Goal: Information Seeking & Learning: Learn about a topic

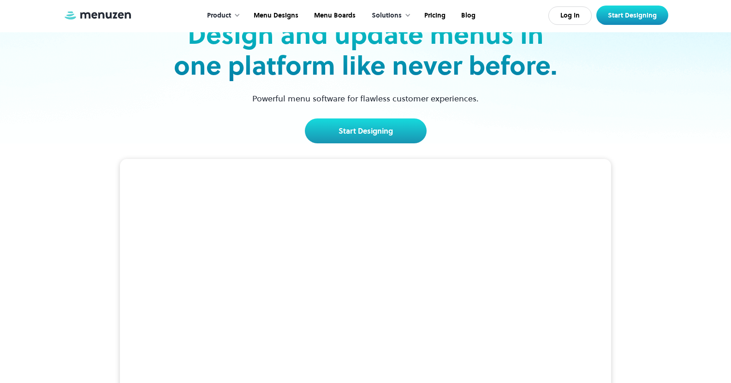
scroll to position [184, 0]
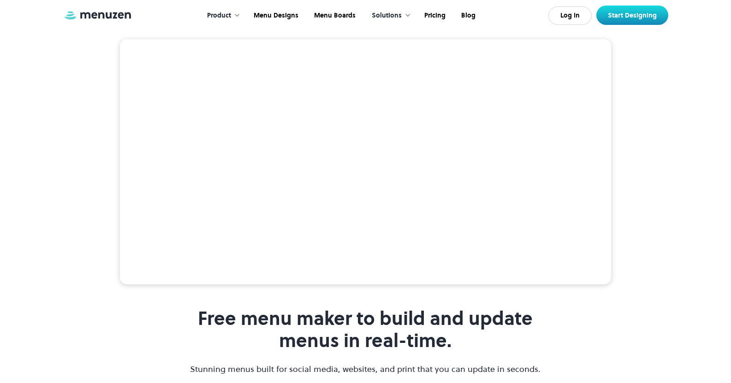
click at [683, 165] on div "Free menu maker to build and update menus in real-time. Stunning menus built fo…" at bounding box center [365, 244] width 731 height 440
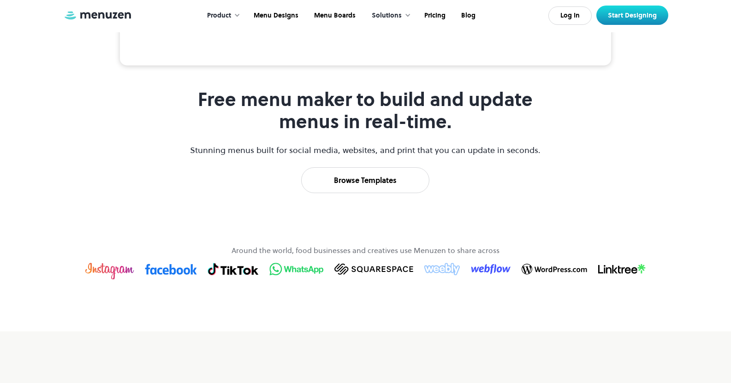
scroll to position [415, 0]
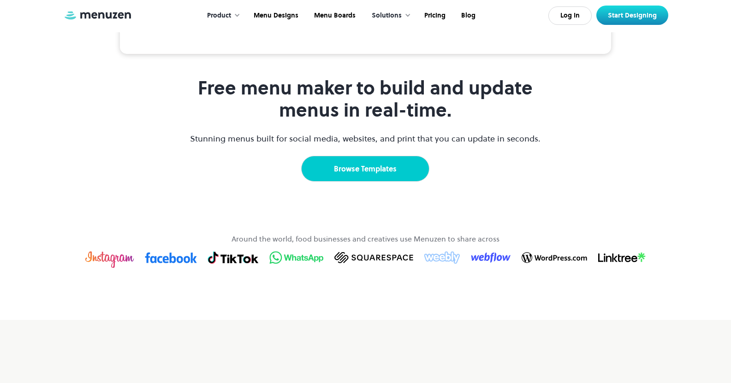
click at [371, 182] on link "Browse Templates" at bounding box center [365, 169] width 128 height 26
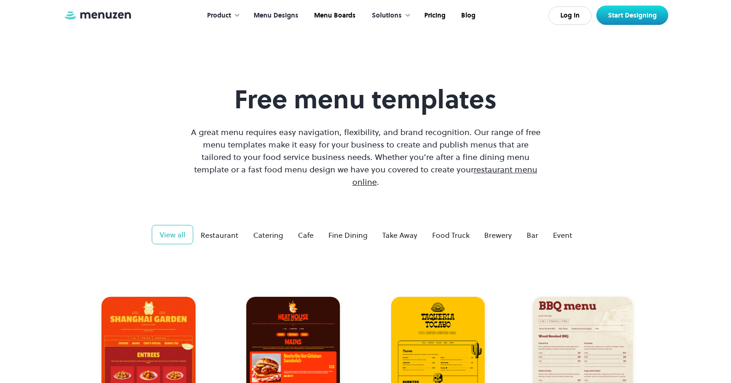
click at [239, 15] on div at bounding box center [237, 15] width 6 height 6
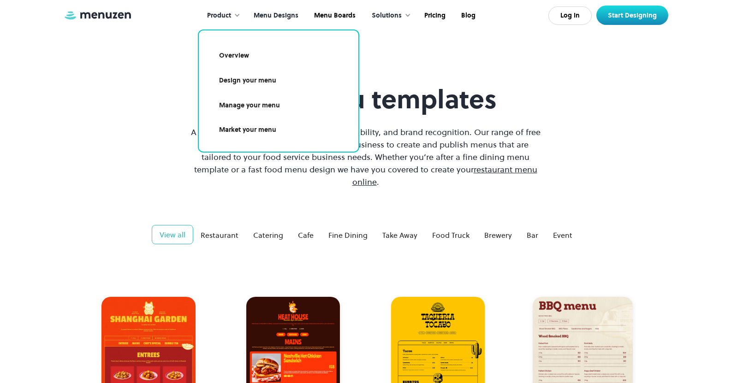
click at [239, 15] on div at bounding box center [237, 15] width 6 height 6
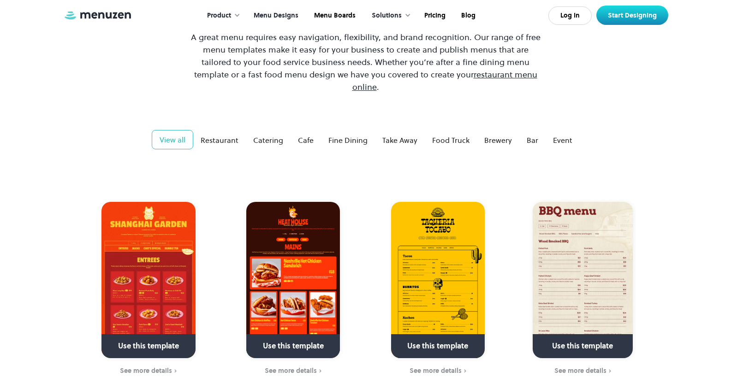
scroll to position [92, 0]
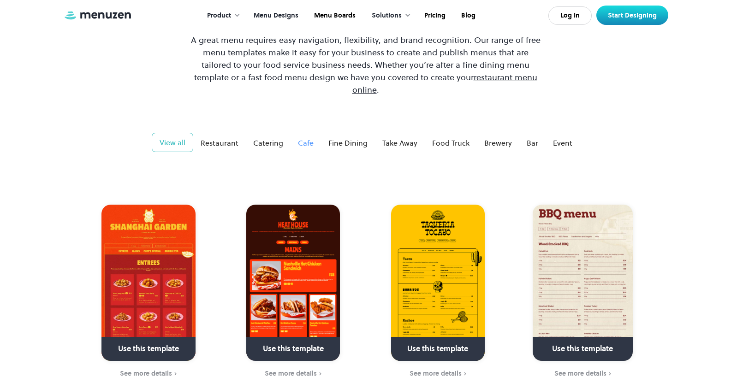
click at [305, 137] on div "Cafe" at bounding box center [306, 142] width 16 height 11
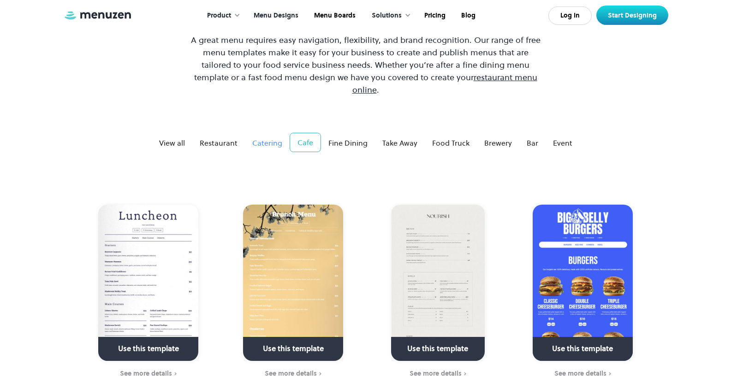
click at [287, 134] on link "Catering" at bounding box center [267, 143] width 45 height 18
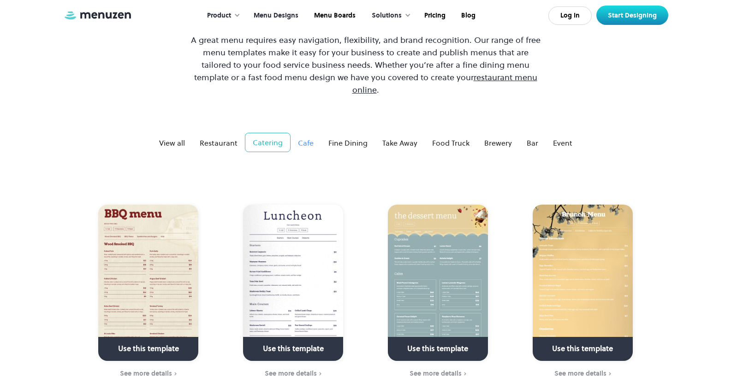
click at [295, 134] on link "Cafe" at bounding box center [305, 143] width 30 height 18
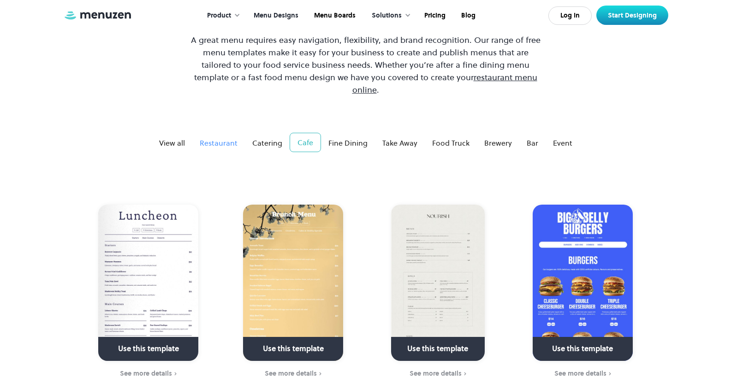
click at [217, 137] on div "Restaurant" at bounding box center [219, 142] width 38 height 11
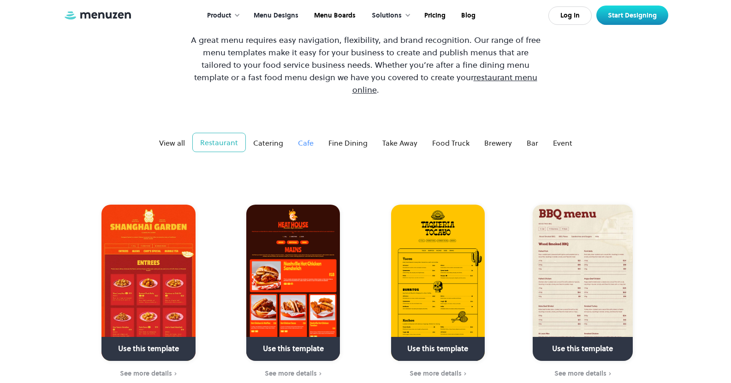
click at [305, 137] on div "Cafe" at bounding box center [306, 142] width 16 height 11
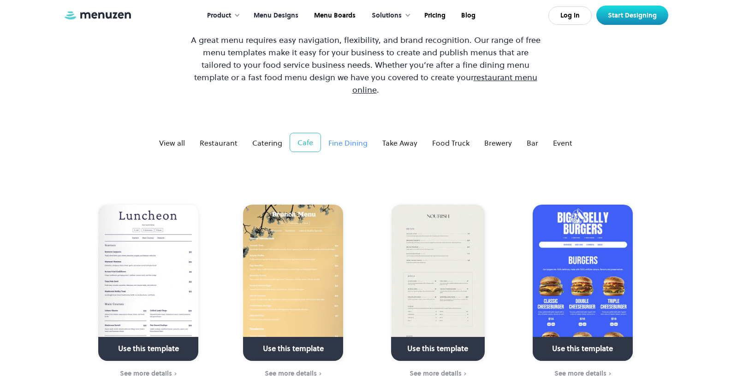
click at [366, 137] on div "Fine Dining" at bounding box center [347, 142] width 39 height 11
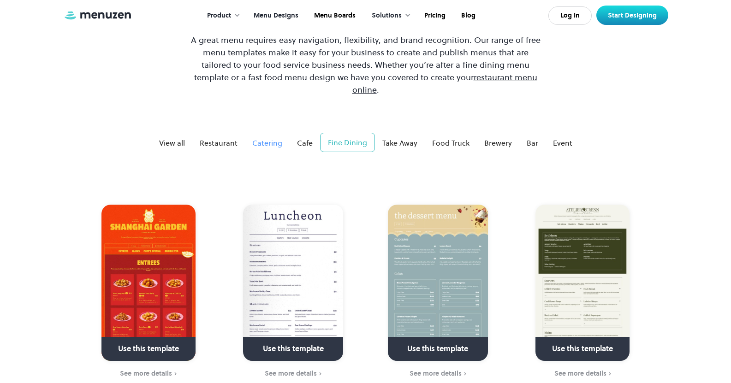
click at [273, 137] on div "Catering" at bounding box center [267, 142] width 30 height 11
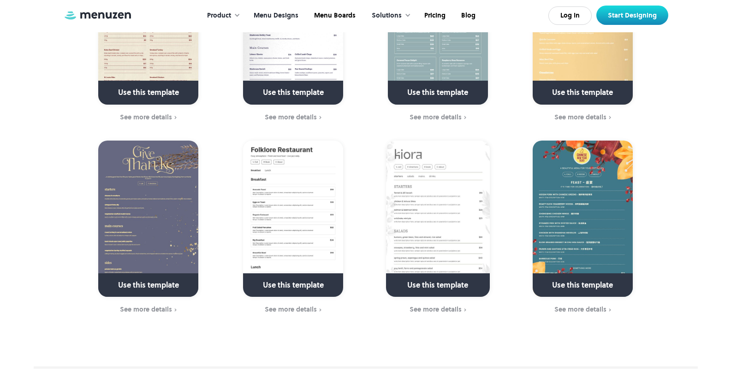
scroll to position [323, 0]
